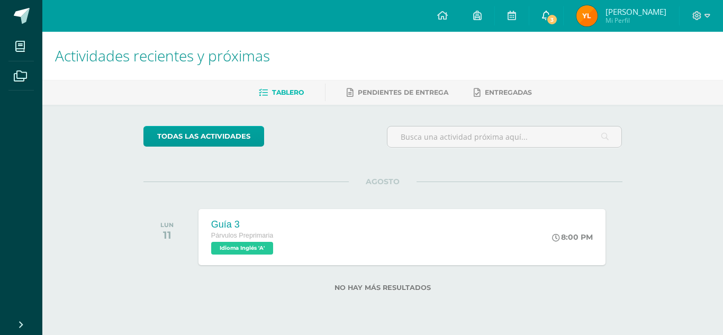
click at [554, 20] on span "3" at bounding box center [552, 20] width 12 height 12
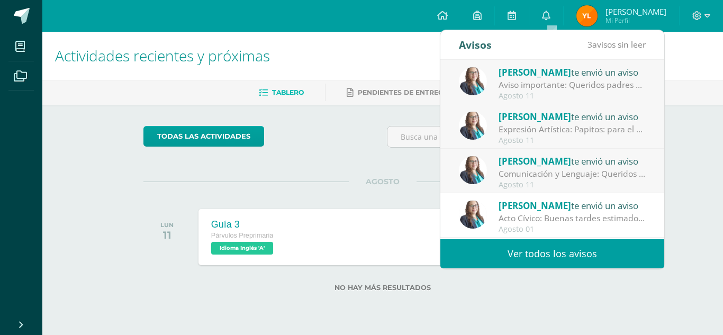
click at [596, 175] on div "Comunicación y Lenguaje: Queridos padres de familia, por reste medio deseo soli…" at bounding box center [572, 174] width 147 height 12
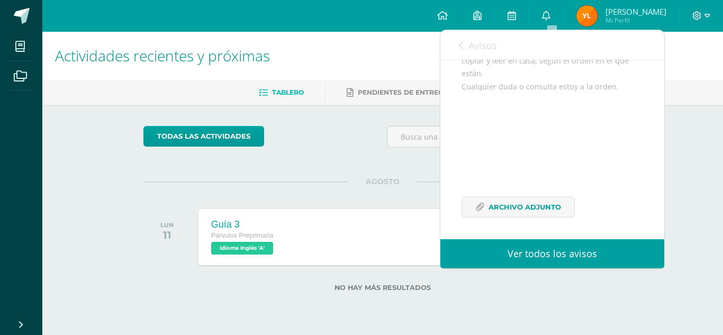
scroll to position [219, 0]
click at [531, 202] on span "Archivo Adjunto" at bounding box center [525, 206] width 73 height 20
click at [461, 51] on link "Avisos" at bounding box center [478, 45] width 38 height 30
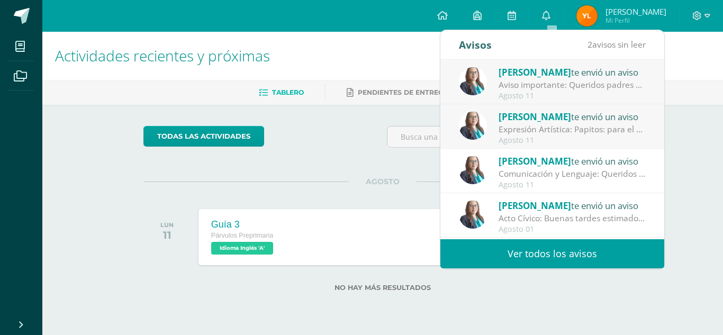
click at [546, 134] on div "Expresión Artística: Papitos: para el día de [DATE] debo elaborar un chinchín c…" at bounding box center [572, 129] width 147 height 12
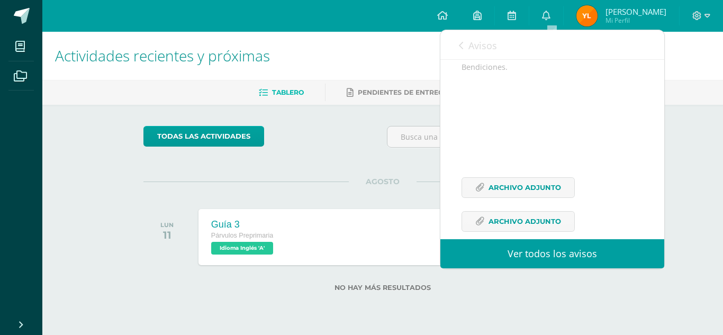
scroll to position [169, 0]
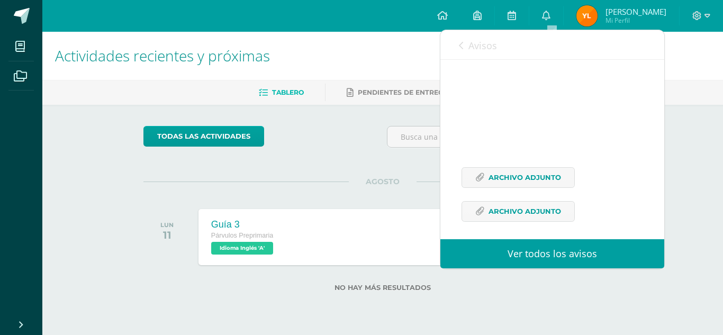
click at [482, 48] on span "Avisos" at bounding box center [482, 45] width 29 height 13
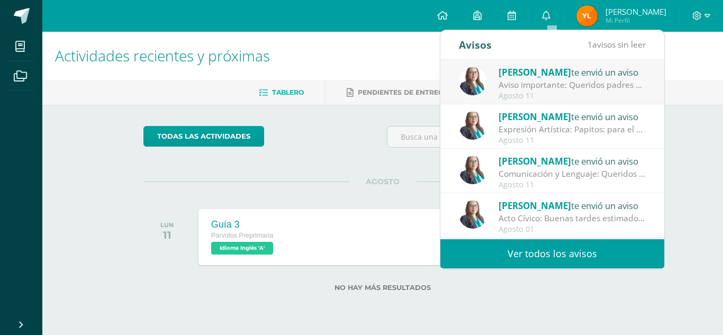
click at [551, 88] on div "Aviso importante: Queridos padres de familia, el día de [DATE], [DATE][PERSON_N…" at bounding box center [572, 85] width 147 height 12
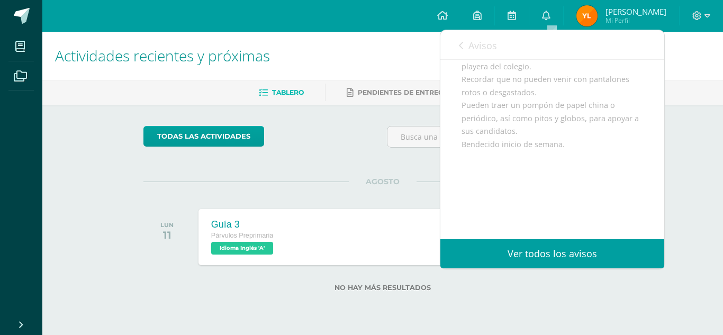
scroll to position [160, 0]
click at [459, 42] on icon at bounding box center [461, 45] width 4 height 8
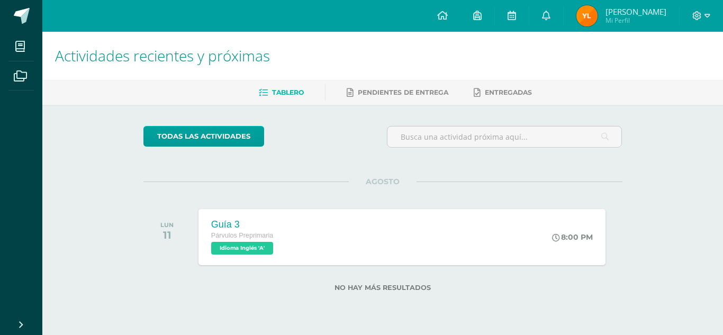
click at [323, 133] on div "todas las Actividades" at bounding box center [240, 141] width 203 height 30
click at [550, 17] on icon at bounding box center [546, 16] width 8 height 10
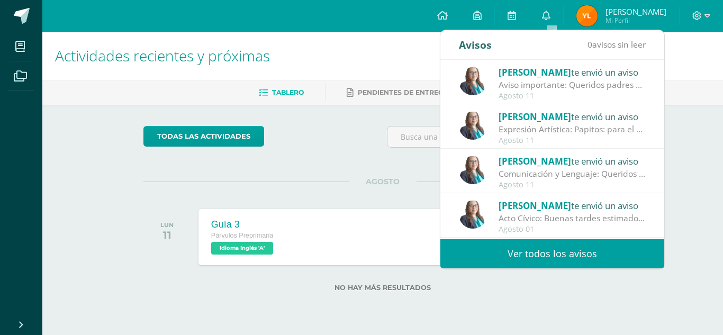
click at [594, 129] on div "Expresión Artística: Papitos: para el día de [DATE] debo elaborar un chinchín c…" at bounding box center [572, 129] width 147 height 12
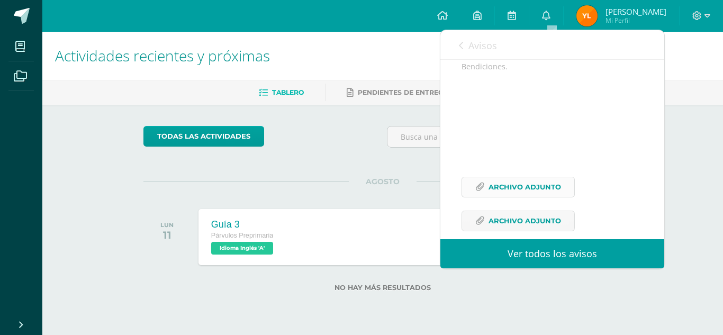
click at [539, 197] on span "Archivo Adjunto" at bounding box center [525, 187] width 73 height 20
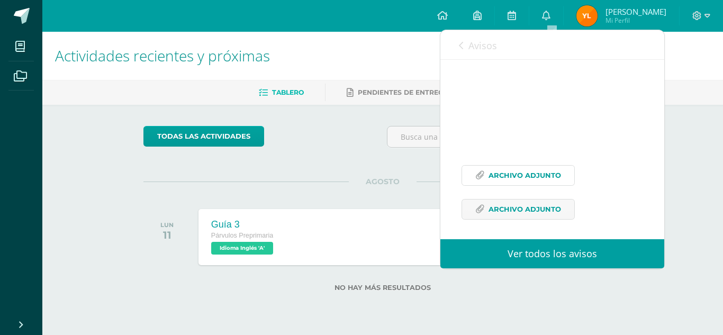
scroll to position [181, 0]
click at [547, 208] on span "Archivo Adjunto" at bounding box center [525, 206] width 73 height 20
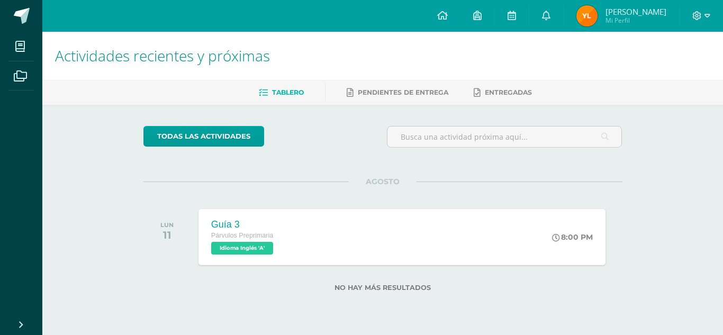
click at [714, 155] on div "Actividades recientes y próximas Tablero Pendientes de entrega Entregadas todas…" at bounding box center [382, 179] width 681 height 294
click at [344, 147] on div "todas las Actividades" at bounding box center [382, 141] width 487 height 30
click at [550, 9] on link "0" at bounding box center [546, 16] width 34 height 32
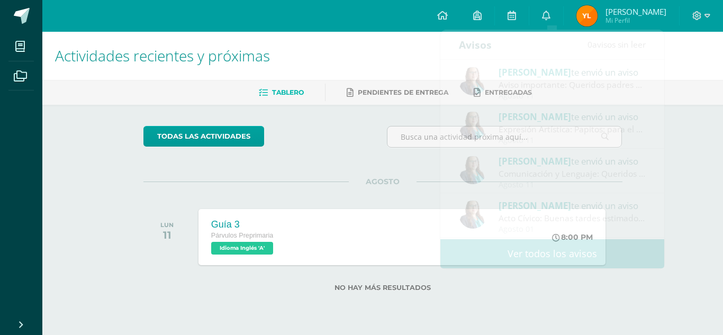
click at [678, 209] on div "Actividades recientes y próximas Tablero Pendientes de entrega Entregadas todas…" at bounding box center [382, 179] width 681 height 294
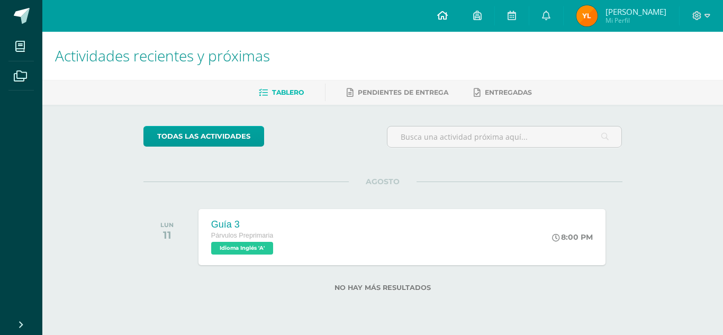
click at [447, 24] on link at bounding box center [442, 16] width 36 height 32
